Goal: Task Accomplishment & Management: Use online tool/utility

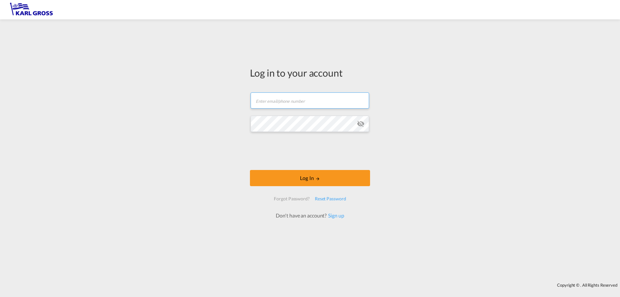
click at [302, 104] on input "text" at bounding box center [310, 100] width 119 height 16
type input "[PERSON_NAME][EMAIL_ADDRESS][PERSON_NAME][DOMAIN_NAME]"
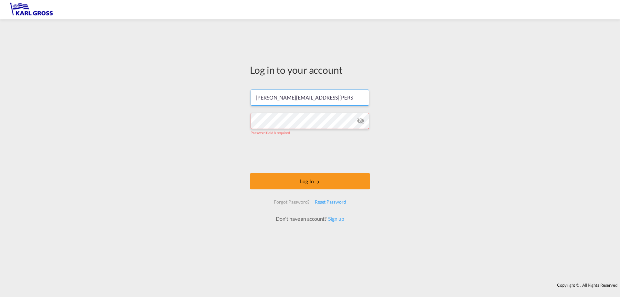
click at [295, 102] on input "[PERSON_NAME][EMAIL_ADDRESS][PERSON_NAME][DOMAIN_NAME]" at bounding box center [310, 97] width 119 height 16
drag, startPoint x: 306, startPoint y: 97, endPoint x: 184, endPoint y: 110, distance: 122.2
click at [197, 105] on div "Log in to your account [PERSON_NAME][EMAIL_ADDRESS][PERSON_NAME][DOMAIN_NAME] P…" at bounding box center [310, 151] width 620 height 257
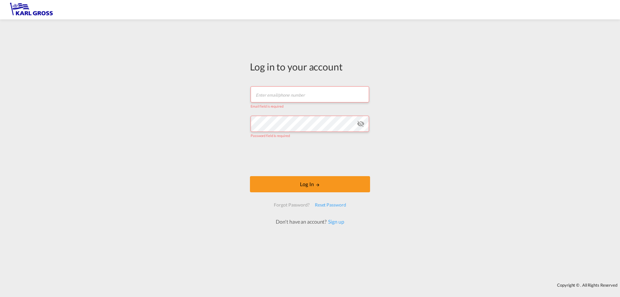
click at [271, 93] on input "text" at bounding box center [310, 94] width 119 height 16
type input "[PERSON_NAME][EMAIL_ADDRESS][DOMAIN_NAME]"
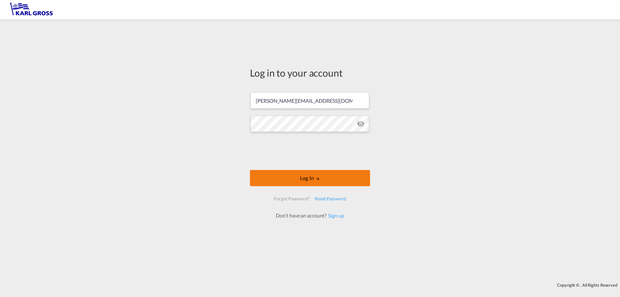
click at [304, 182] on button "Log In" at bounding box center [310, 178] width 120 height 16
